Goal: Obtain resource: Obtain resource

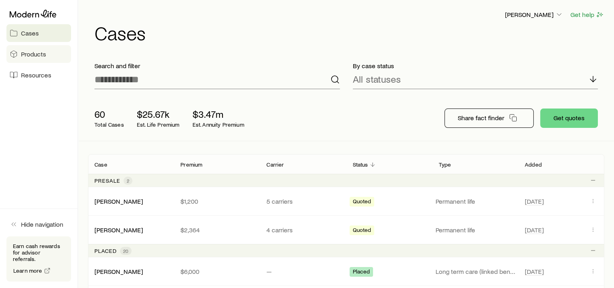
click at [40, 52] on span "Products" at bounding box center [33, 54] width 25 height 8
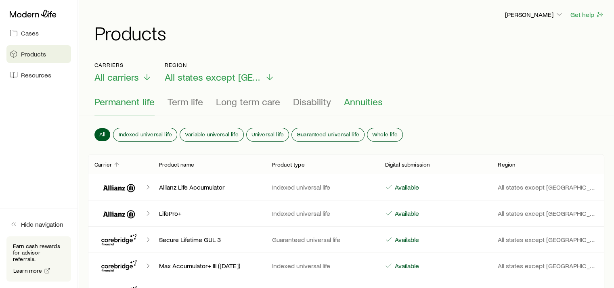
click at [362, 103] on span "Annuities" at bounding box center [363, 101] width 39 height 11
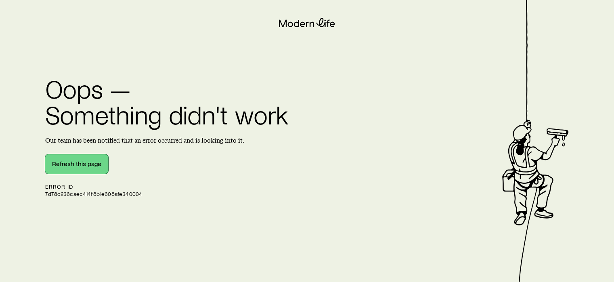
click at [92, 166] on button "Refresh this page" at bounding box center [76, 163] width 63 height 19
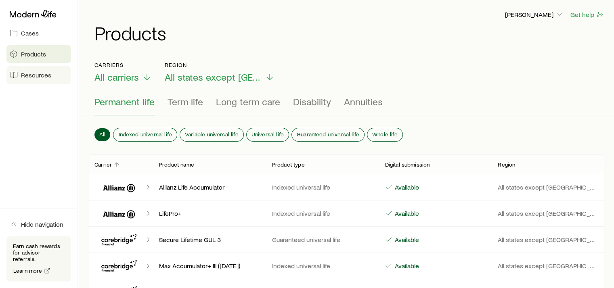
click at [39, 75] on span "Resources" at bounding box center [36, 75] width 30 height 8
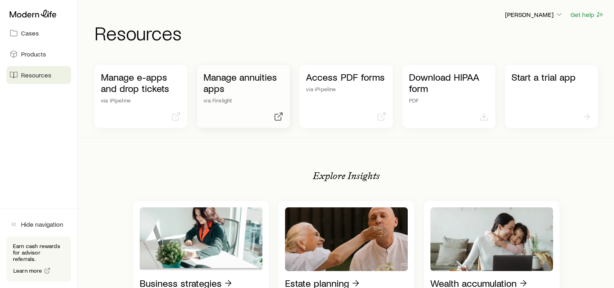
click at [234, 91] on p "Manage annuities apps" at bounding box center [243, 82] width 80 height 23
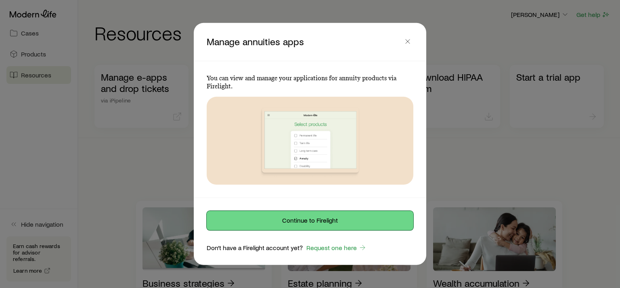
click at [313, 222] on button "Continue to Firelight" at bounding box center [310, 220] width 207 height 19
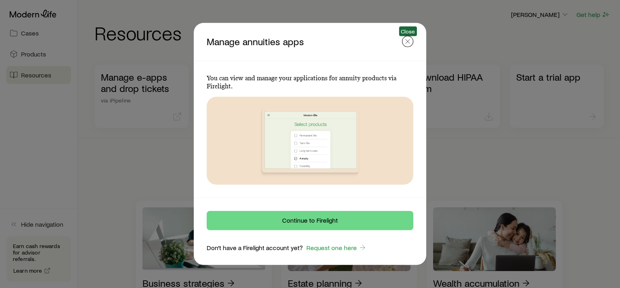
click at [407, 40] on icon "button" at bounding box center [408, 42] width 8 height 8
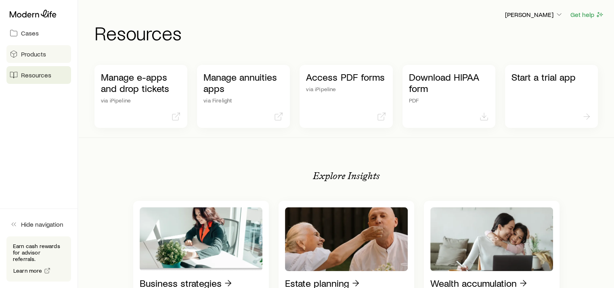
click at [31, 51] on span "Products" at bounding box center [33, 54] width 25 height 8
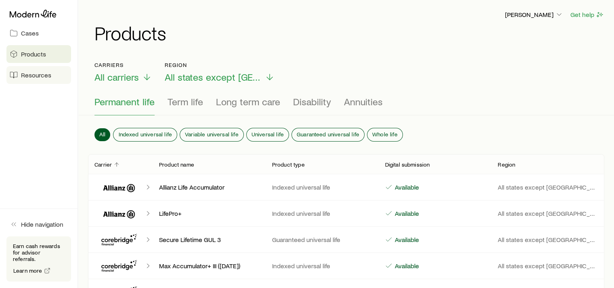
click at [49, 76] on span "Resources" at bounding box center [36, 75] width 30 height 8
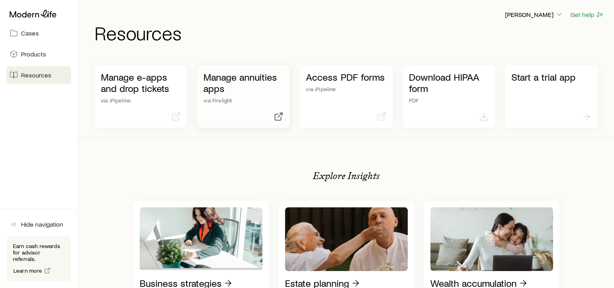
click at [243, 84] on p "Manage annuities apps" at bounding box center [243, 82] width 80 height 23
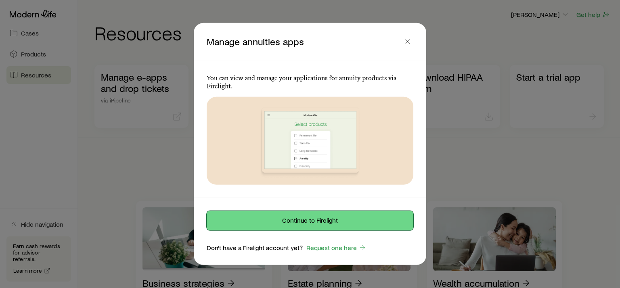
click at [313, 218] on button "Continue to Firelight" at bounding box center [310, 220] width 207 height 19
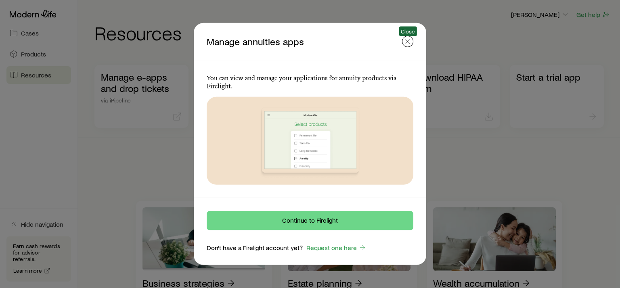
click at [409, 42] on icon "button" at bounding box center [408, 42] width 8 height 8
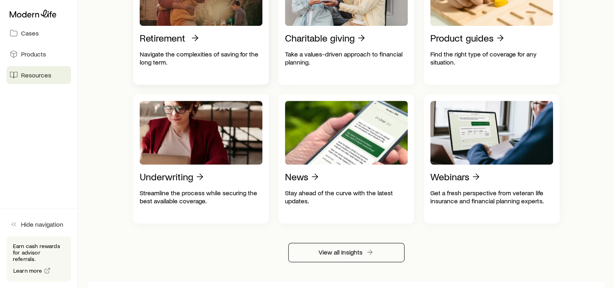
scroll to position [350, 0]
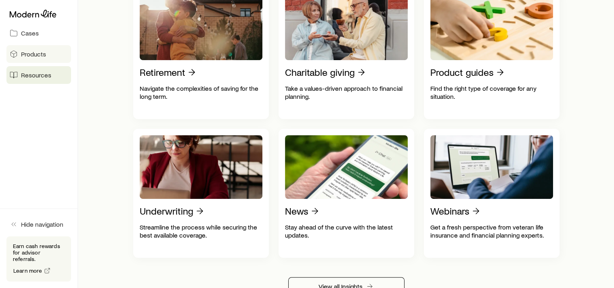
click at [34, 53] on span "Products" at bounding box center [33, 54] width 25 height 8
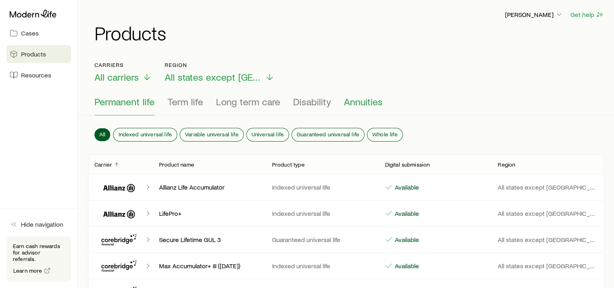
click at [362, 103] on span "Annuities" at bounding box center [363, 101] width 39 height 11
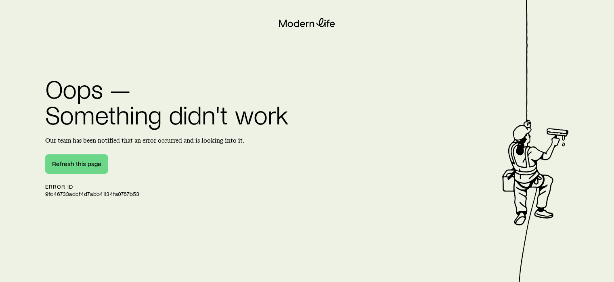
scroll to position [6, 0]
click at [81, 162] on button "Refresh this page" at bounding box center [76, 163] width 63 height 19
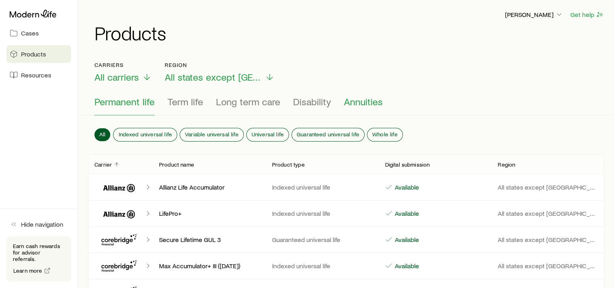
click at [349, 103] on span "Annuities" at bounding box center [363, 101] width 39 height 11
click at [47, 76] on span "Resources" at bounding box center [36, 75] width 30 height 8
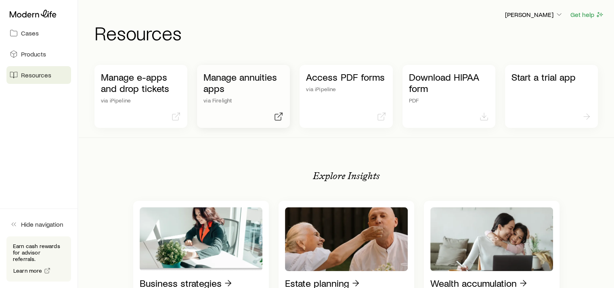
click at [239, 85] on p "Manage annuities apps" at bounding box center [243, 82] width 80 height 23
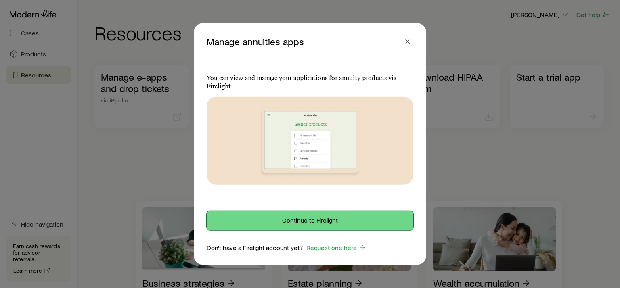
click at [325, 219] on button "Continue to Firelight" at bounding box center [310, 220] width 207 height 19
